Goal: Check status: Check status

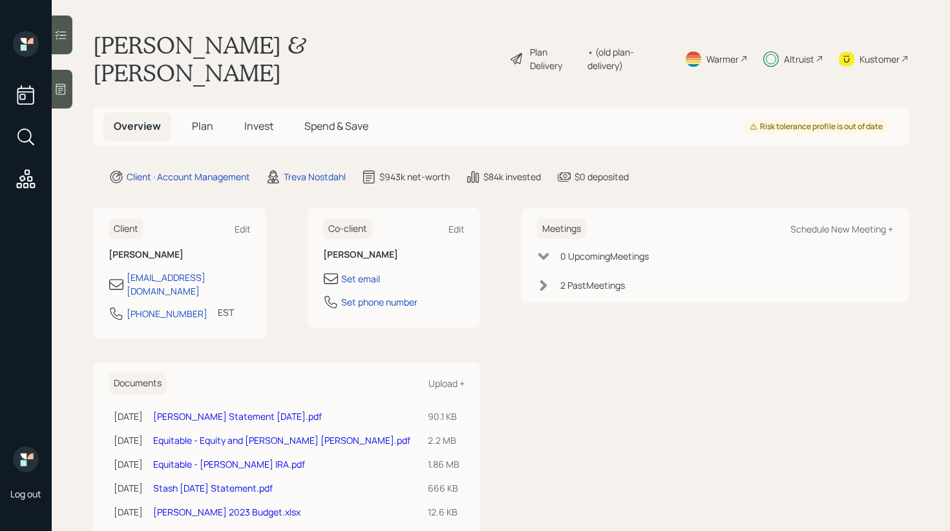
click at [264, 119] on span "Invest" at bounding box center [258, 126] width 29 height 14
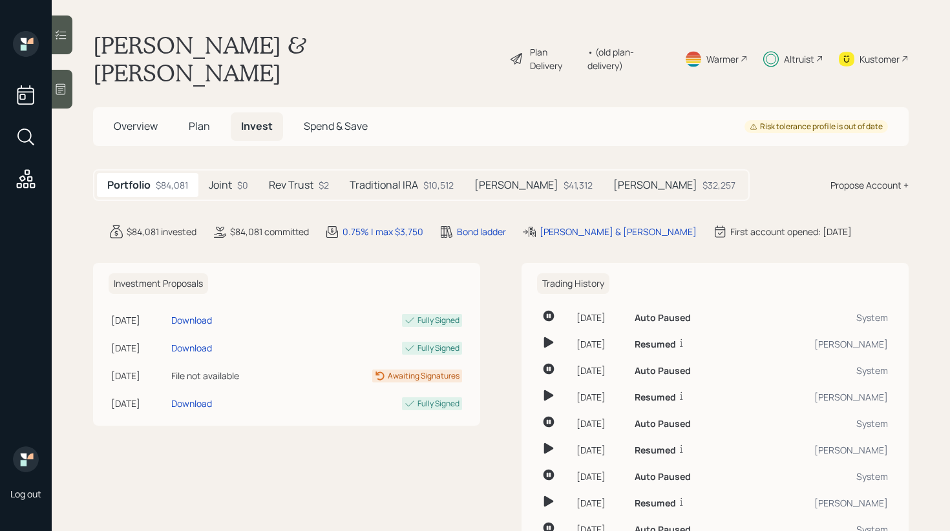
click at [419, 173] on div "Traditional IRA $10,512" at bounding box center [401, 185] width 125 height 24
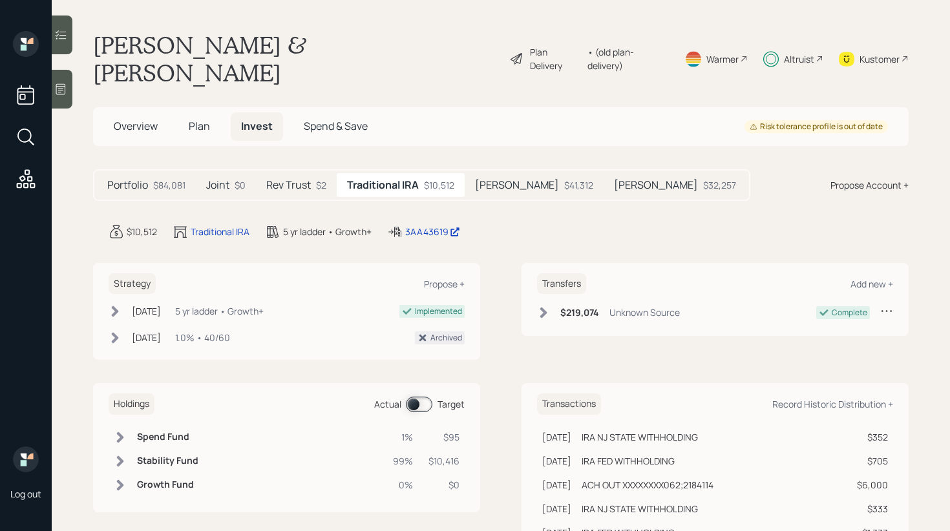
click at [429, 189] on main "[PERSON_NAME] & [PERSON_NAME] Plan Delivery • (old plan-delivery) Warmer Altrui…" at bounding box center [501, 265] width 898 height 531
click at [424, 225] on div "3AA43619" at bounding box center [432, 232] width 55 height 14
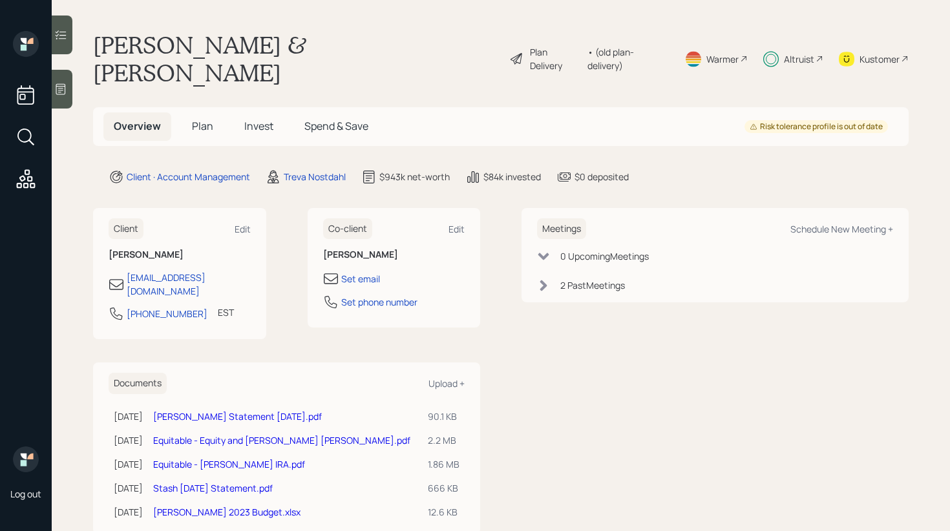
click at [268, 119] on span "Invest" at bounding box center [258, 126] width 29 height 14
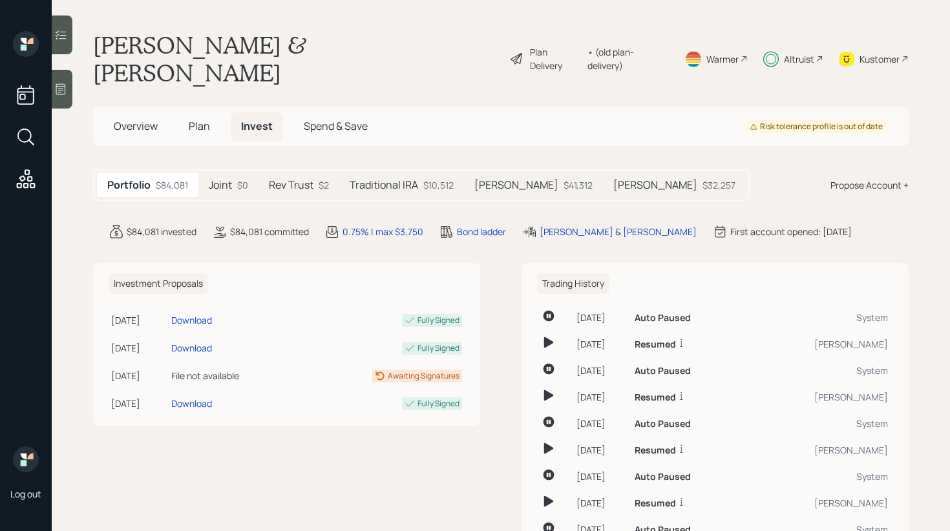
click at [804, 52] on div "Altruist" at bounding box center [799, 59] width 30 height 14
click at [284, 179] on h5 "Rev Trust" at bounding box center [291, 185] width 45 height 12
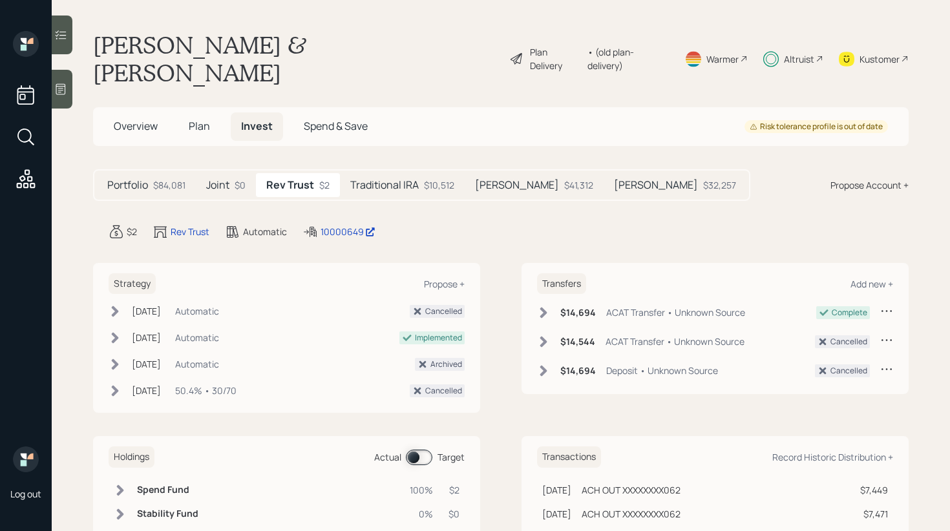
click at [401, 179] on h5 "Traditional IRA" at bounding box center [384, 185] width 69 height 12
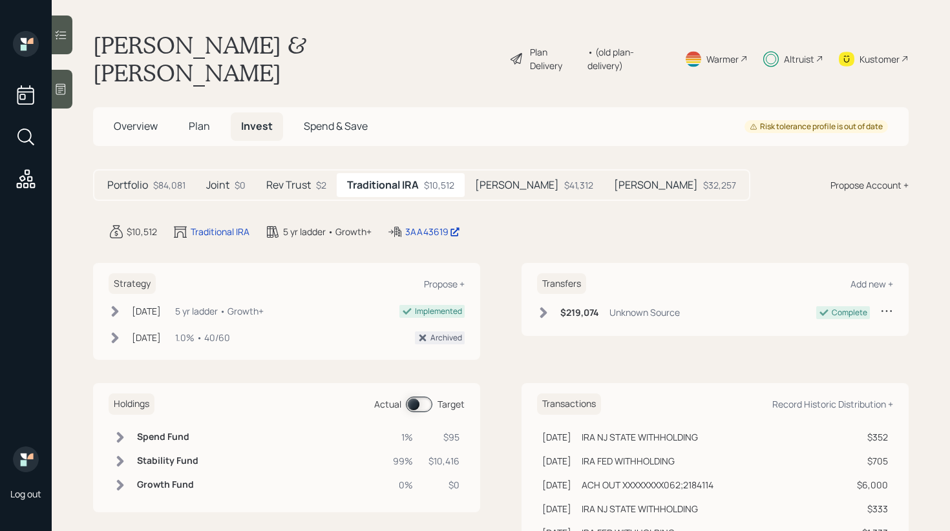
click at [417, 397] on span at bounding box center [419, 405] width 26 height 16
click at [529, 173] on div "David Roth $41,312" at bounding box center [534, 185] width 139 height 24
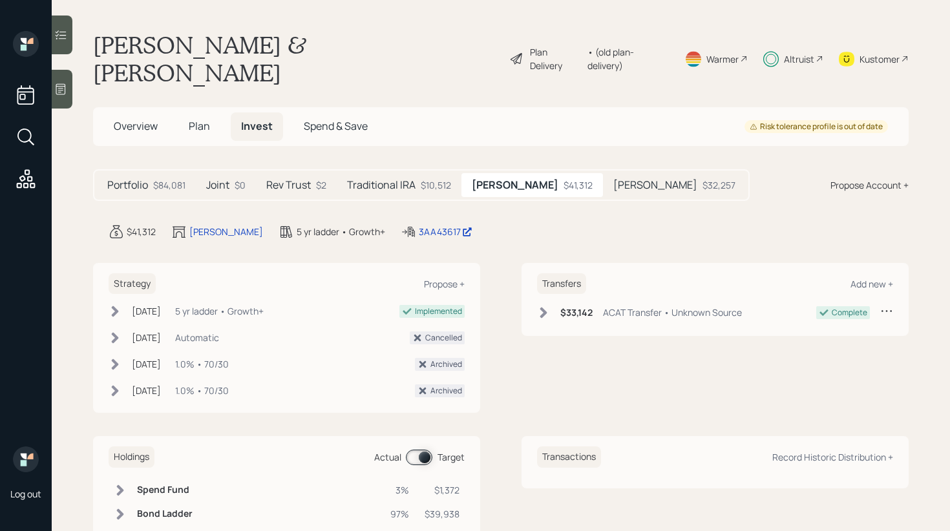
click at [615, 179] on h5 "[PERSON_NAME]" at bounding box center [655, 185] width 84 height 12
click at [438, 178] on div "$10,512" at bounding box center [436, 185] width 30 height 14
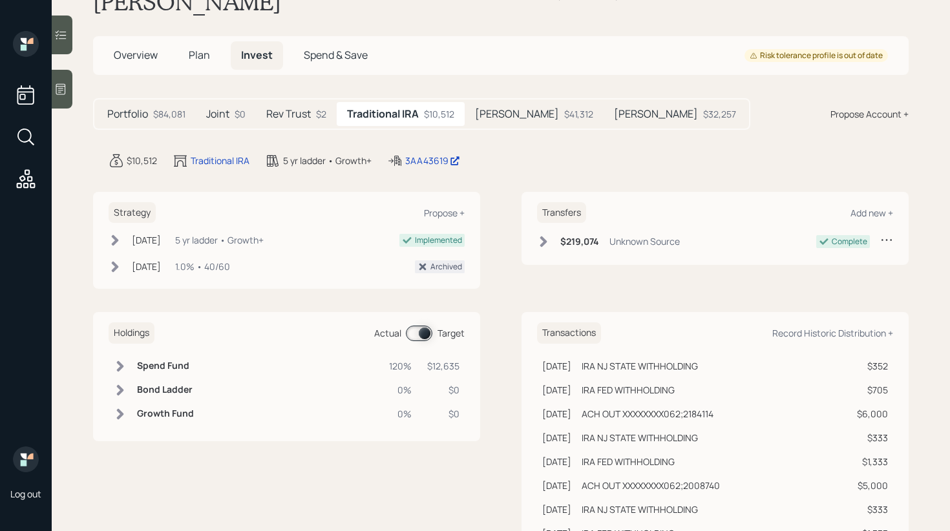
scroll to position [129, 0]
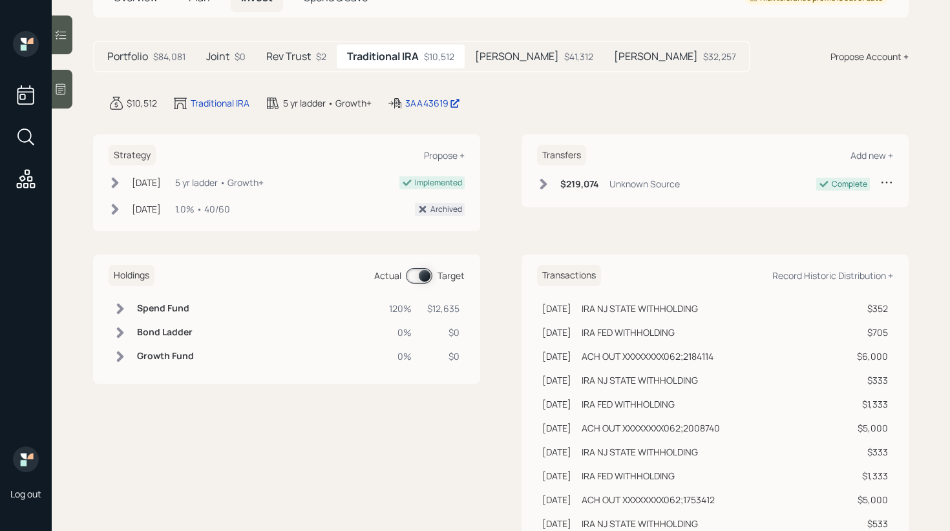
click at [75, 26] on main "David & Linda Pilnick Plan Delivery • (old plan-delivery) Warmer Altruist Kusto…" at bounding box center [501, 265] width 898 height 531
click at [69, 27] on div at bounding box center [62, 35] width 21 height 39
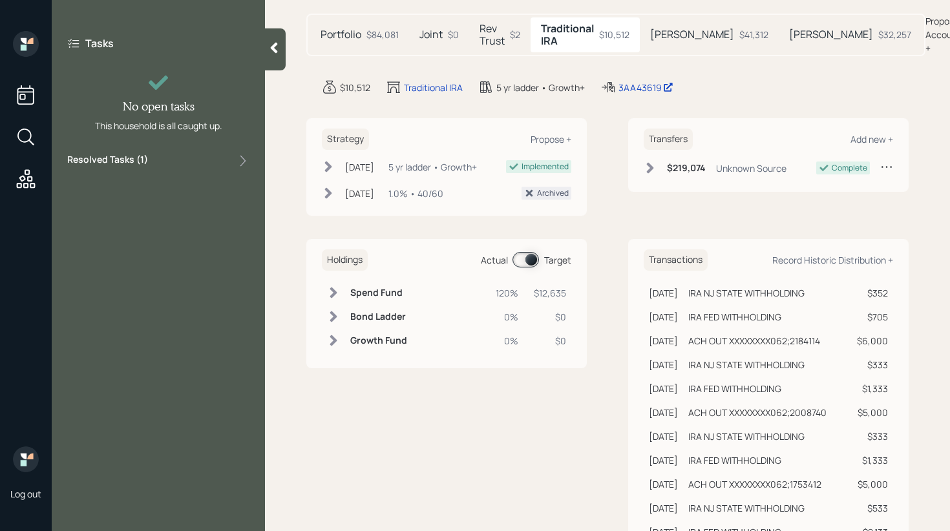
click at [226, 155] on div "Resolved Tasks ( 1 )" at bounding box center [158, 161] width 182 height 16
click at [195, 202] on div "Approve plan changes Completed Aug 29, 2025" at bounding box center [158, 195] width 182 height 43
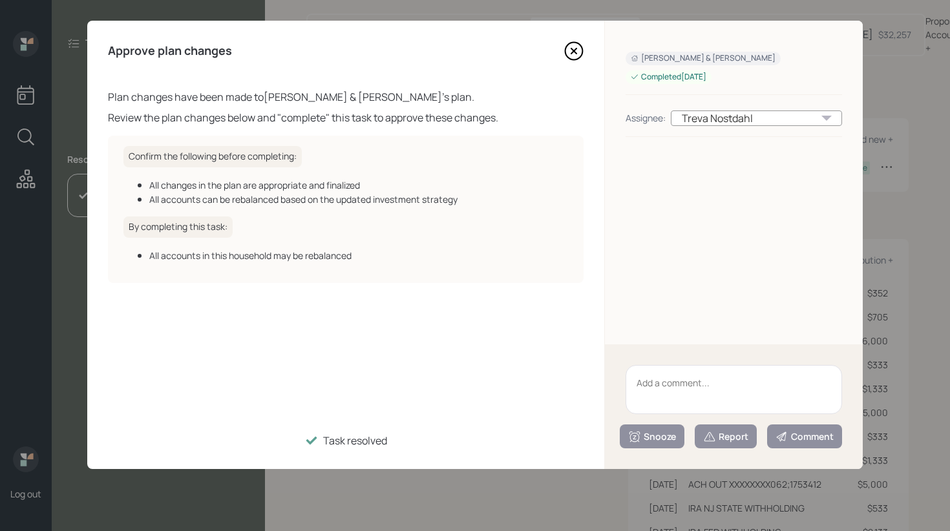
click at [688, 79] on div "Completed Aug 29, 2025" at bounding box center [669, 77] width 76 height 11
click at [578, 52] on icon at bounding box center [573, 50] width 19 height 19
